Goal: Entertainment & Leisure: Consume media (video, audio)

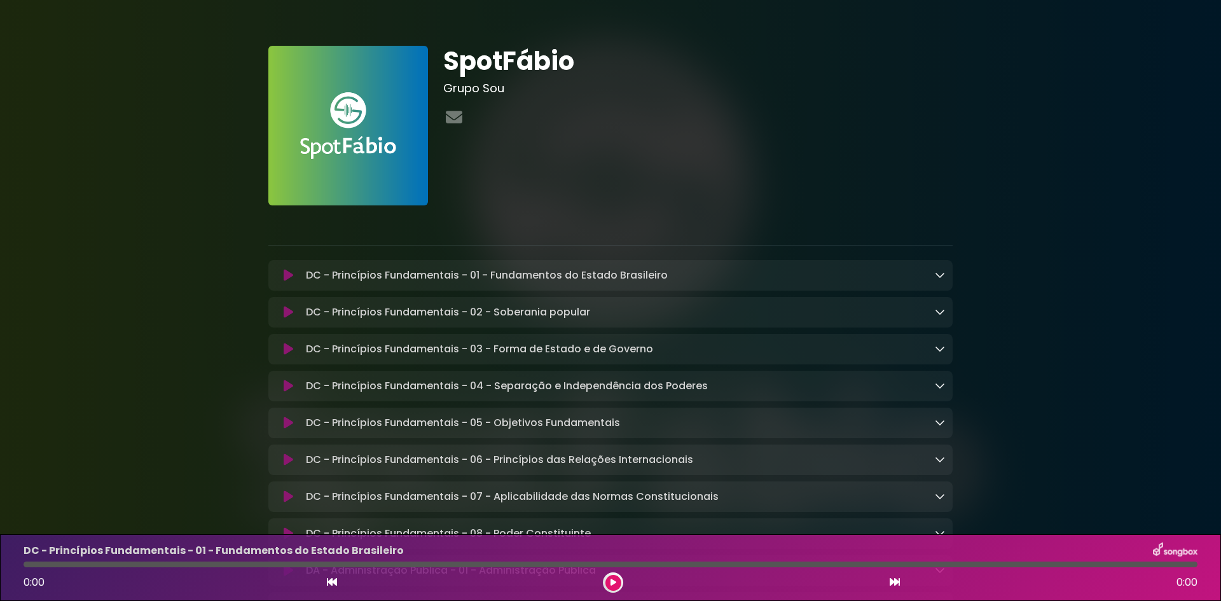
click at [938, 279] on icon at bounding box center [940, 275] width 10 height 10
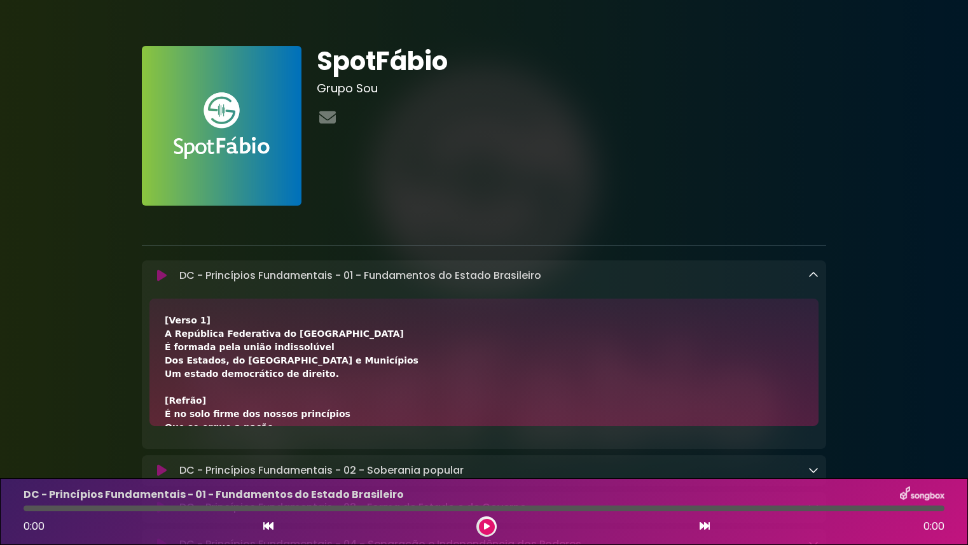
drag, startPoint x: 492, startPoint y: 525, endPoint x: 386, endPoint y: 518, distance: 106.5
click at [483, 523] on button at bounding box center [487, 526] width 16 height 16
click at [323, 506] on div at bounding box center [484, 508] width 921 height 6
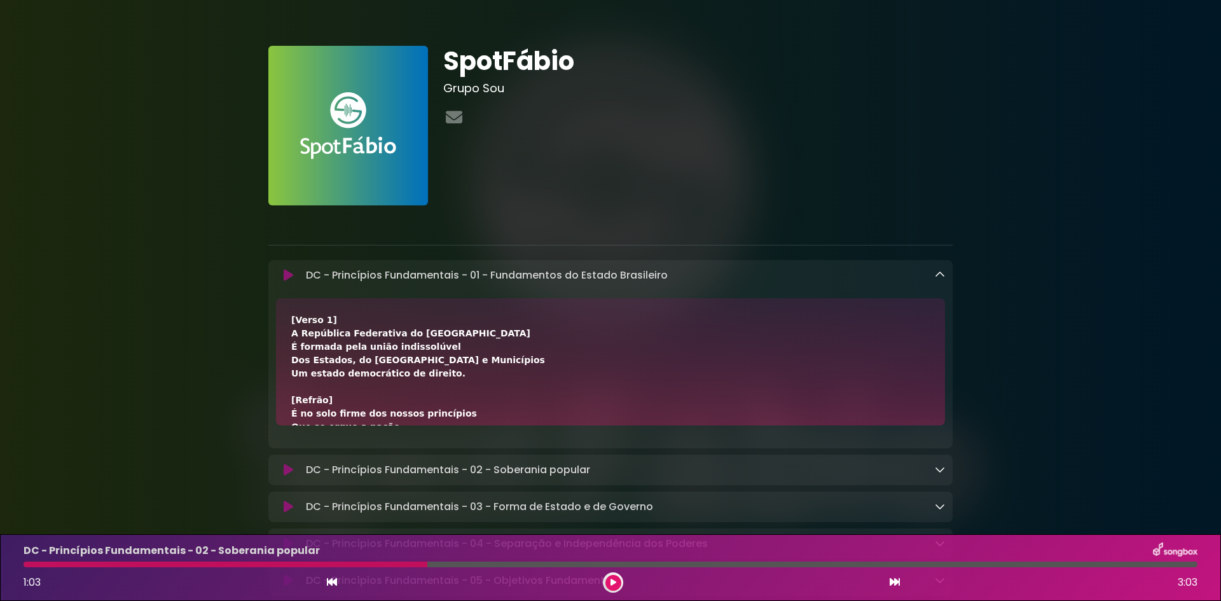
click at [619, 586] on button at bounding box center [614, 583] width 16 height 16
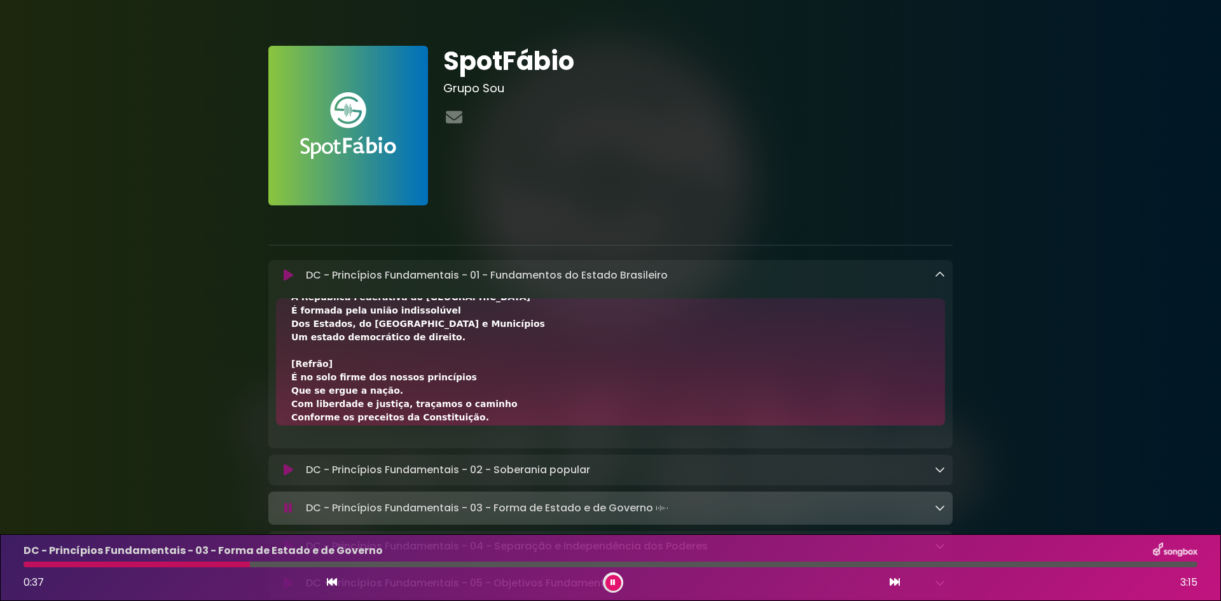
scroll to position [64, 0]
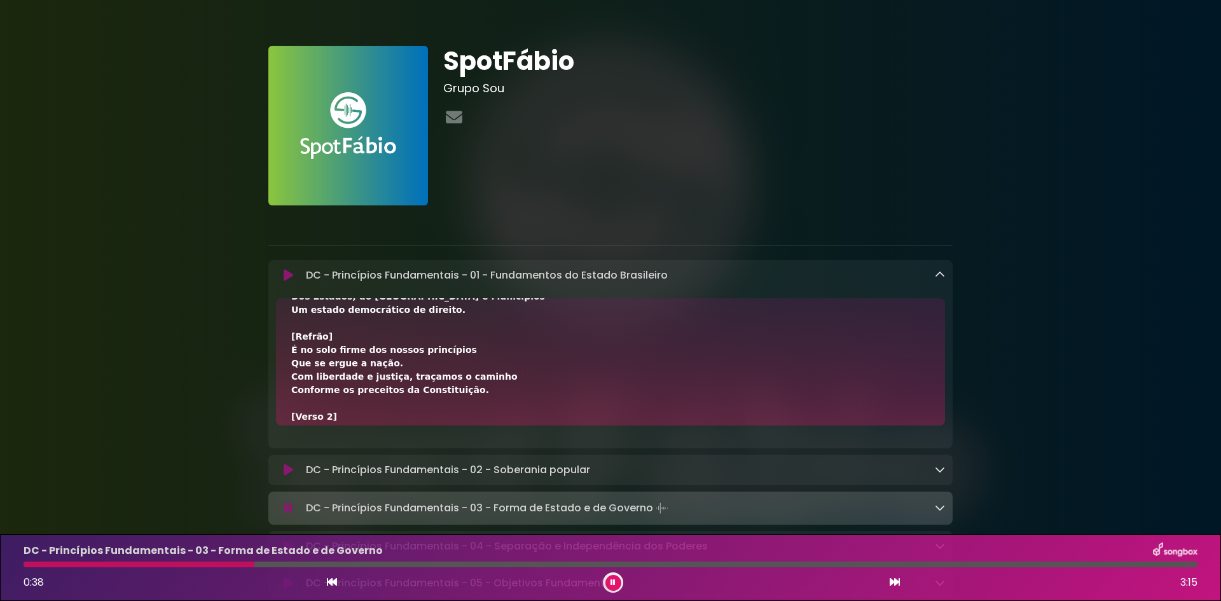
click at [941, 513] on icon at bounding box center [940, 508] width 10 height 10
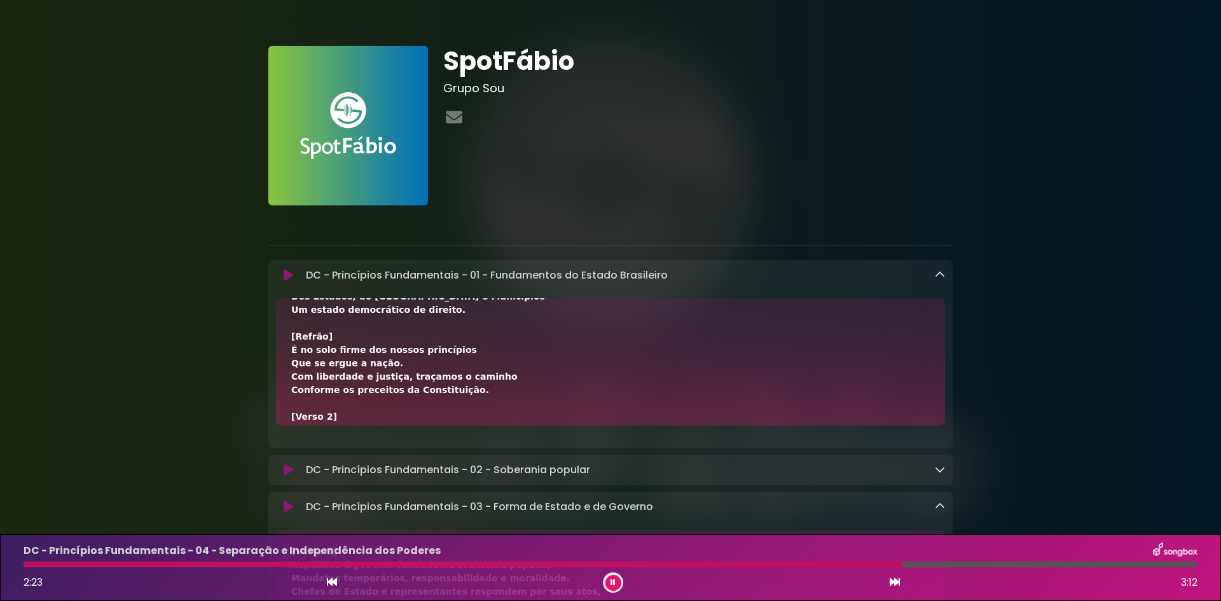
click at [615, 576] on button at bounding box center [614, 583] width 16 height 16
click at [611, 583] on icon at bounding box center [613, 583] width 6 height 8
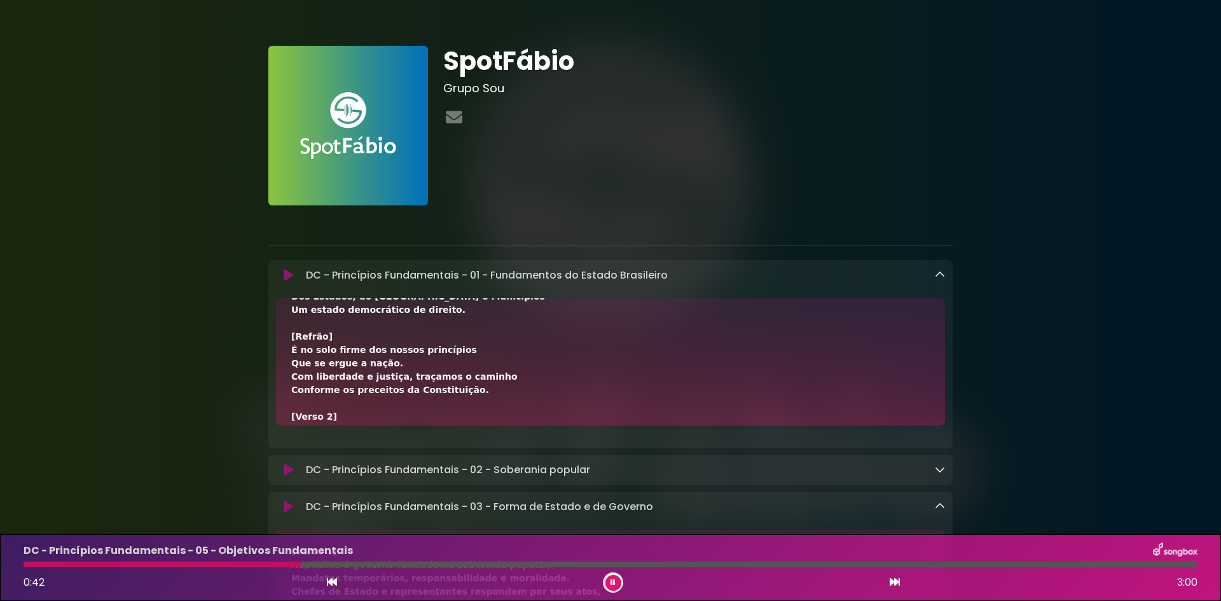
click at [888, 583] on div "0:42 3:00" at bounding box center [611, 583] width 1190 height 20
click at [893, 583] on icon at bounding box center [895, 582] width 10 height 10
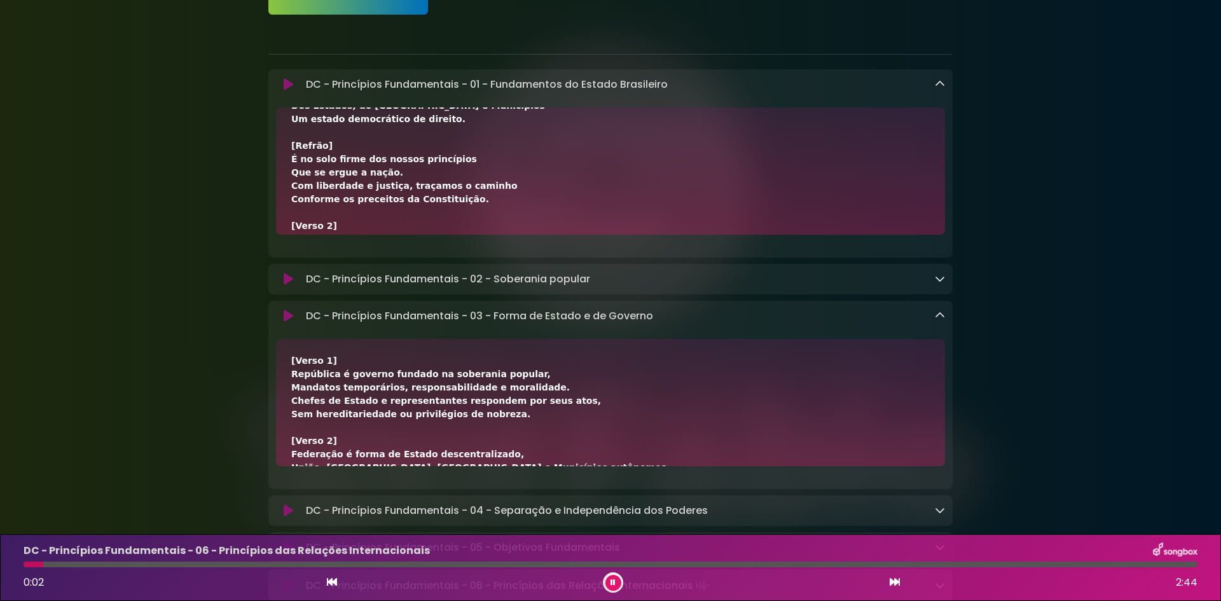
scroll to position [254, 0]
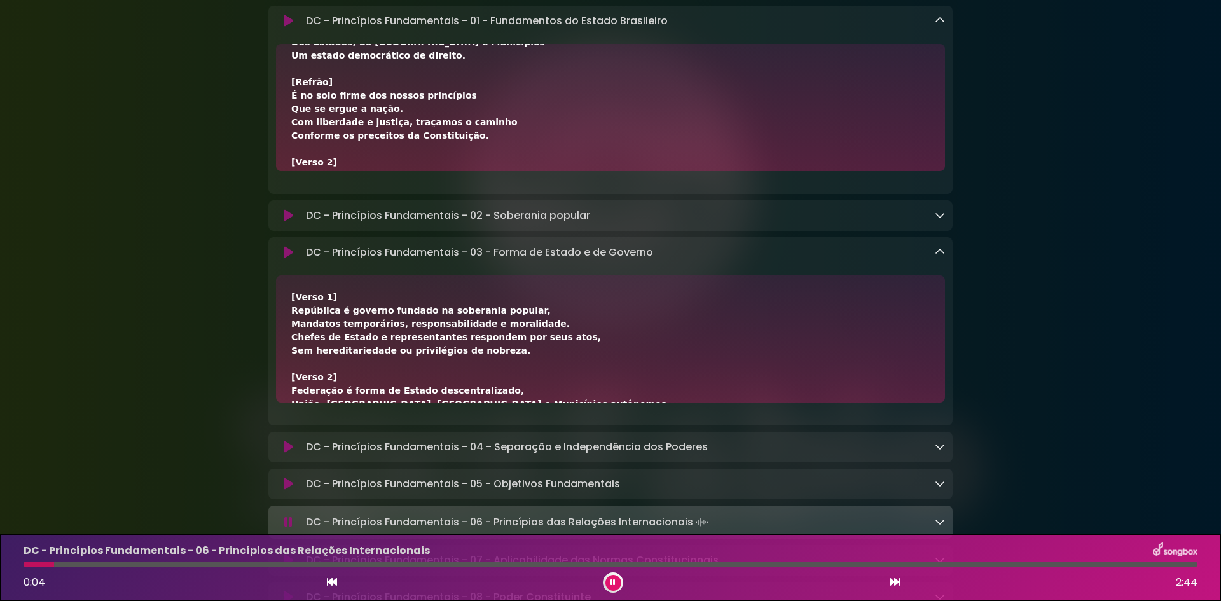
click at [278, 253] on button at bounding box center [288, 252] width 25 height 13
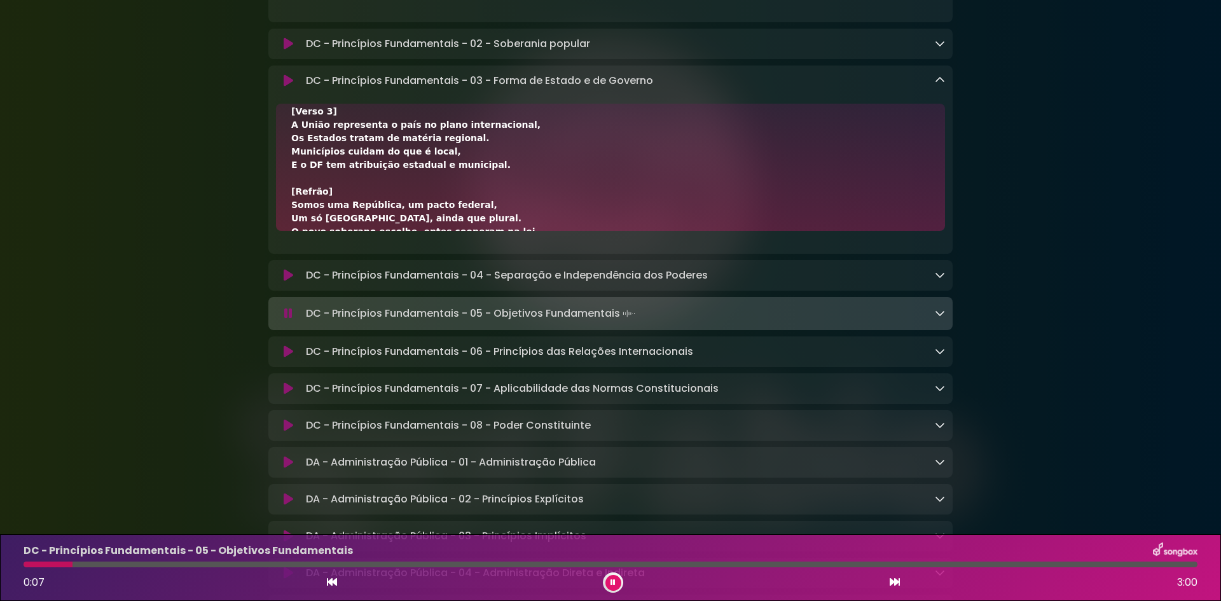
scroll to position [445, 0]
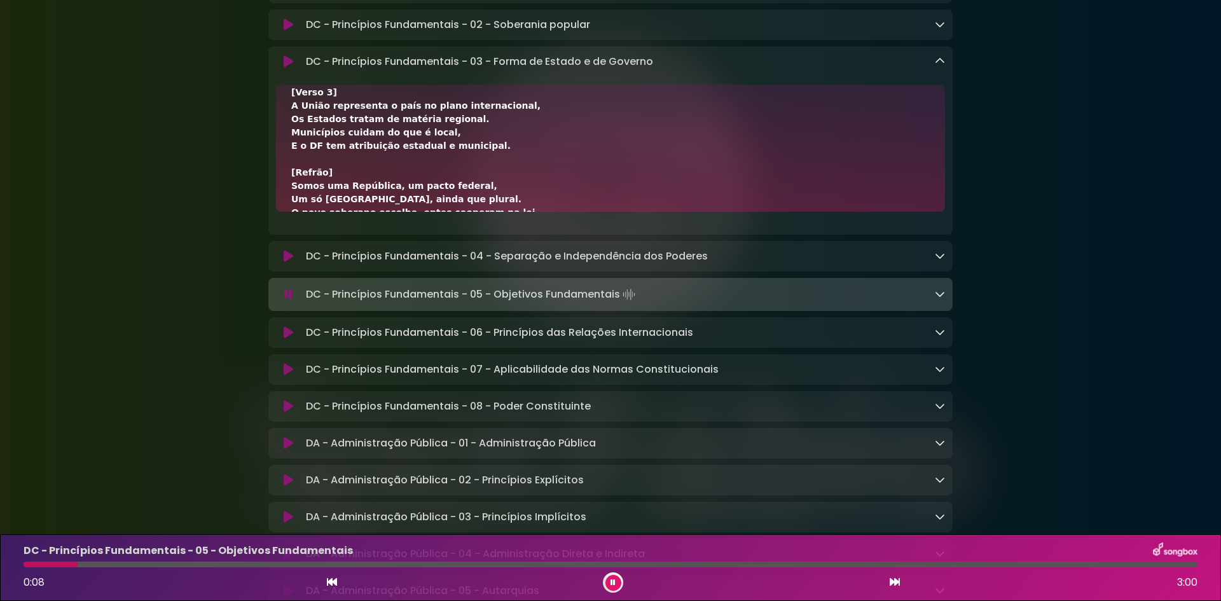
click at [286, 412] on icon at bounding box center [289, 406] width 10 height 13
